Goal: Transaction & Acquisition: Purchase product/service

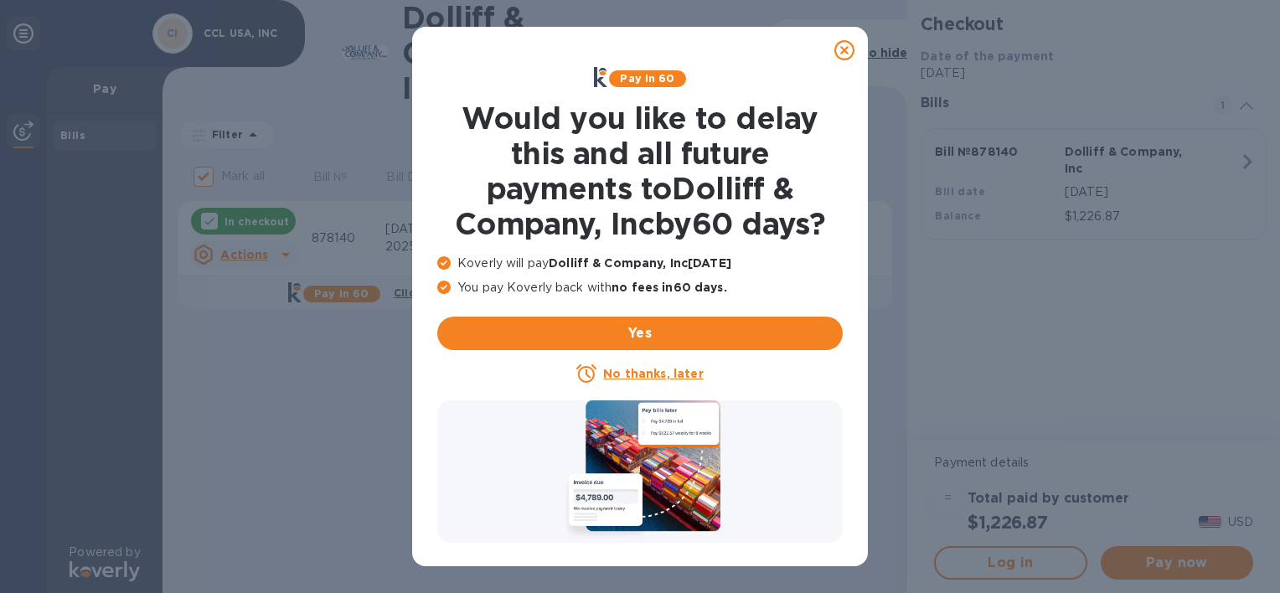
click at [846, 49] on icon at bounding box center [845, 50] width 20 height 20
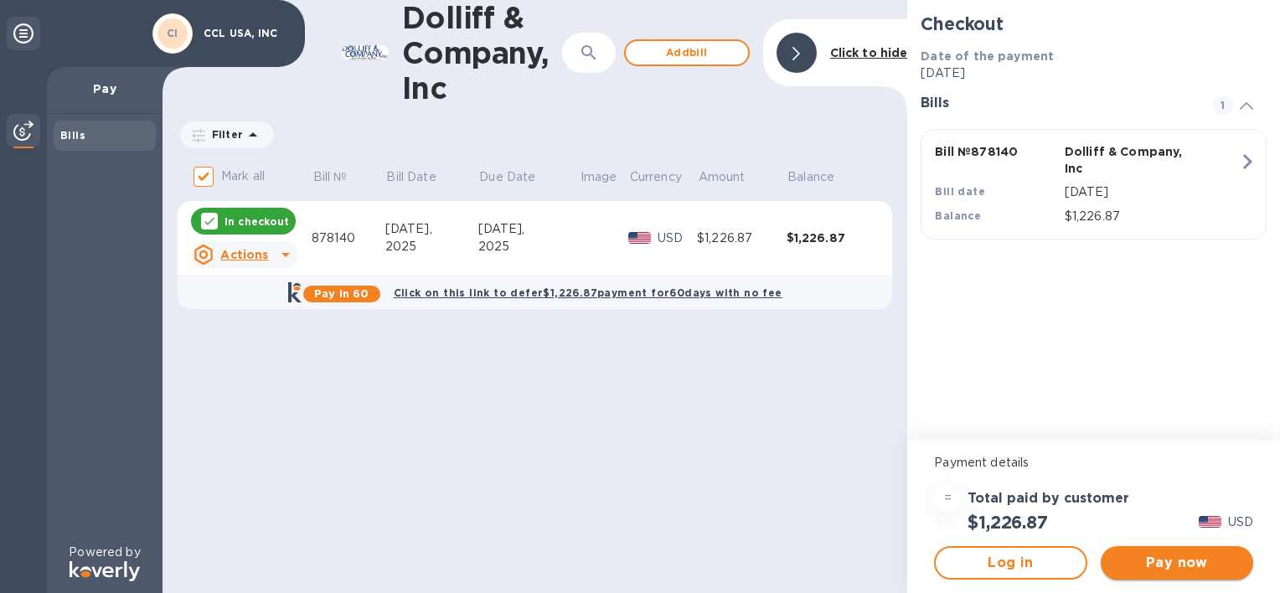
click at [1185, 561] on span "Pay now" at bounding box center [1177, 563] width 126 height 20
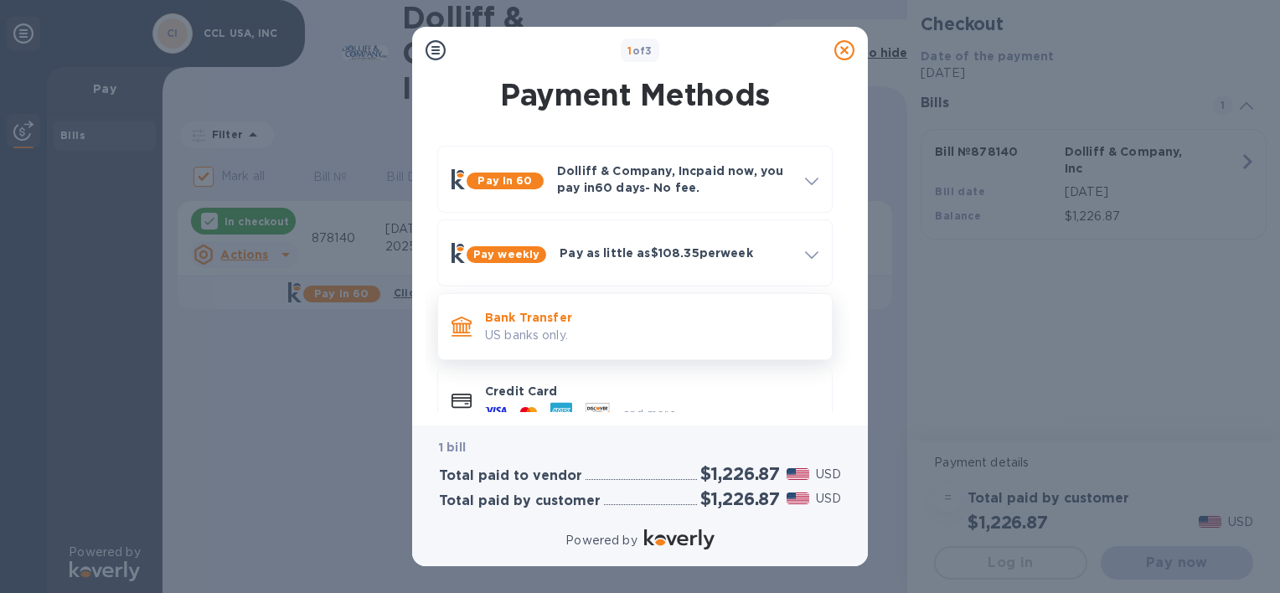
click at [514, 315] on p "Bank Transfer" at bounding box center [651, 317] width 333 height 17
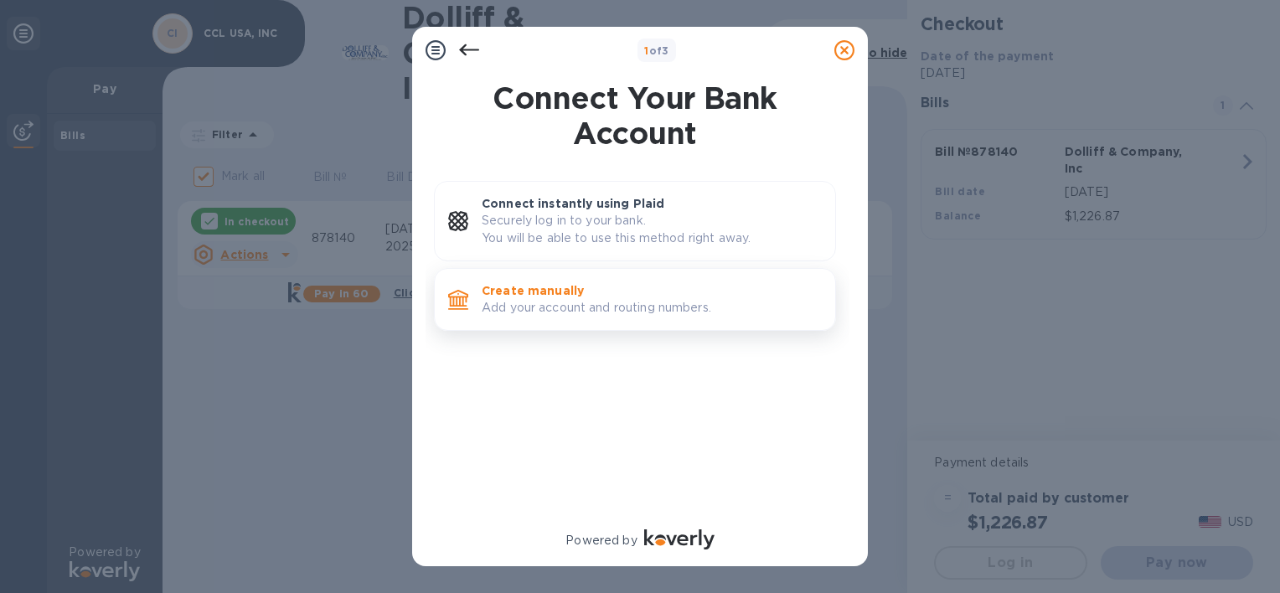
click at [517, 305] on p "Add your account and routing numbers." at bounding box center [652, 308] width 340 height 18
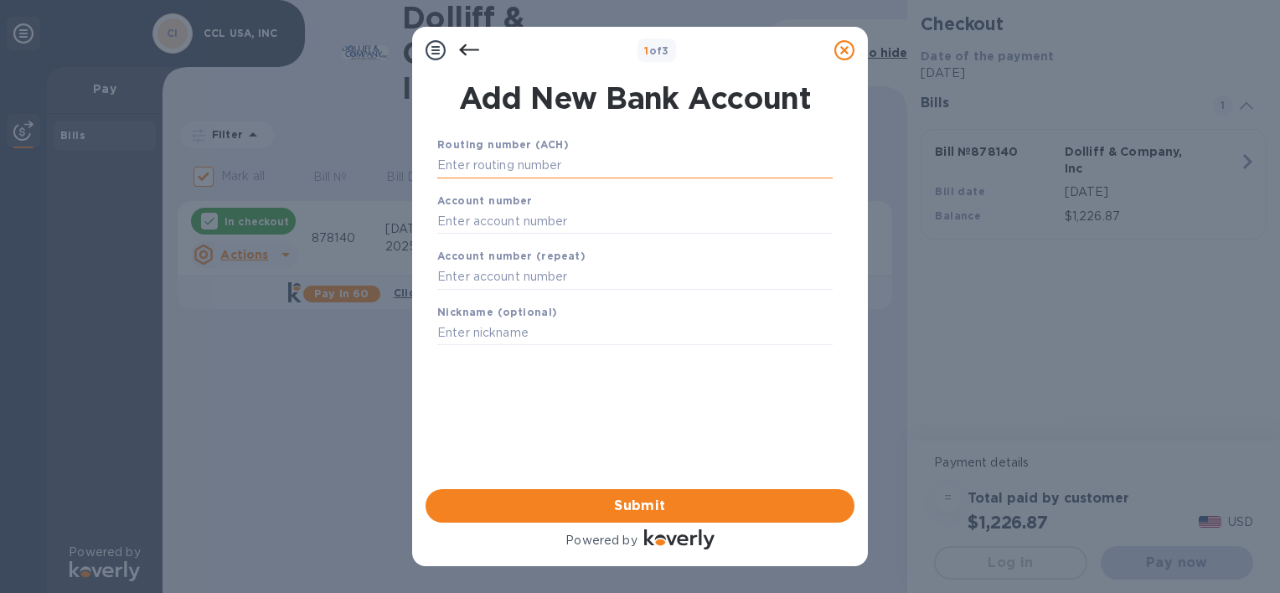
click at [470, 167] on input "text" at bounding box center [634, 165] width 395 height 25
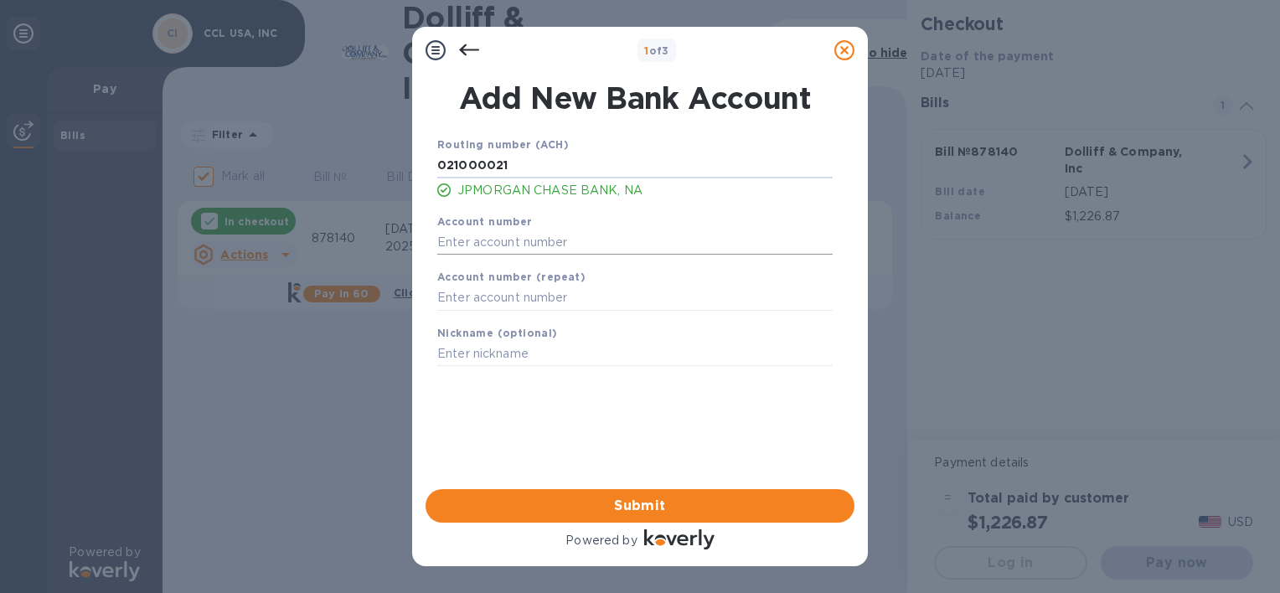
type input "021000021"
click at [470, 245] on input "text" at bounding box center [634, 242] width 395 height 25
type input "607263293"
click at [480, 290] on input "text" at bounding box center [634, 298] width 395 height 25
type input "607263293"
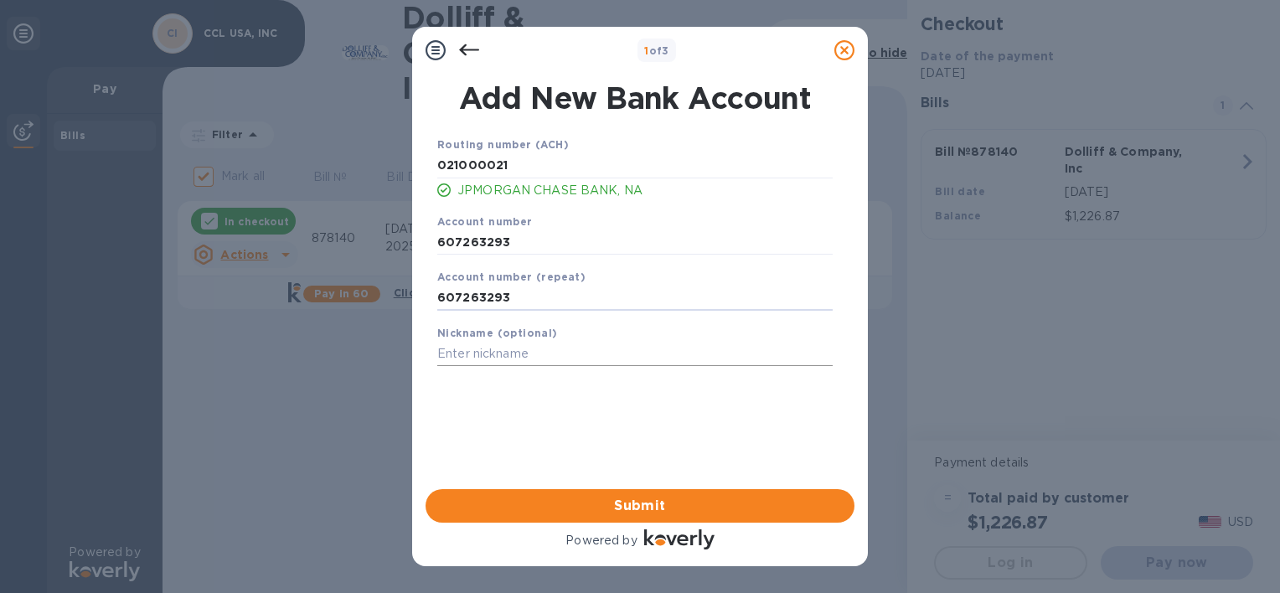
click at [469, 344] on input "text" at bounding box center [634, 354] width 395 height 25
type input "CCL [GEOGRAPHIC_DATA]"
click at [647, 500] on span "Submit" at bounding box center [640, 506] width 402 height 20
